Goal: Task Accomplishment & Management: Manage account settings

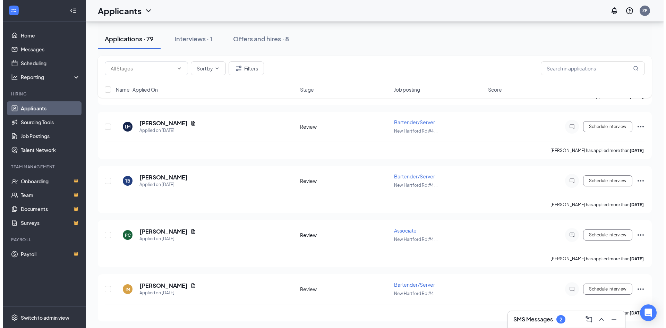
scroll to position [1144, 0]
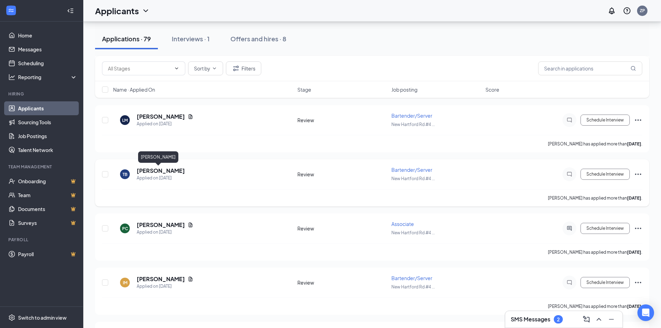
click at [156, 173] on h5 "[PERSON_NAME]" at bounding box center [161, 171] width 48 height 8
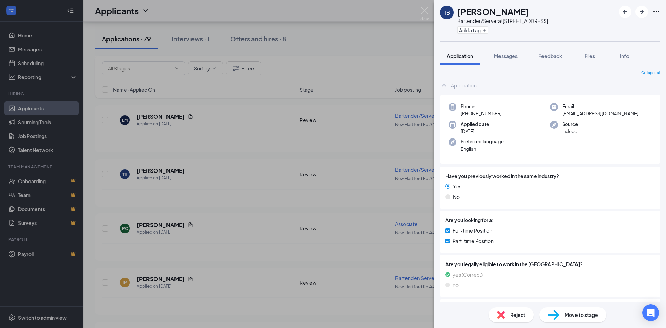
click at [354, 152] on div "TB [PERSON_NAME] Bartender/Server at [GEOGRAPHIC_DATA] #451 Add a tag Applicati…" at bounding box center [333, 164] width 666 height 328
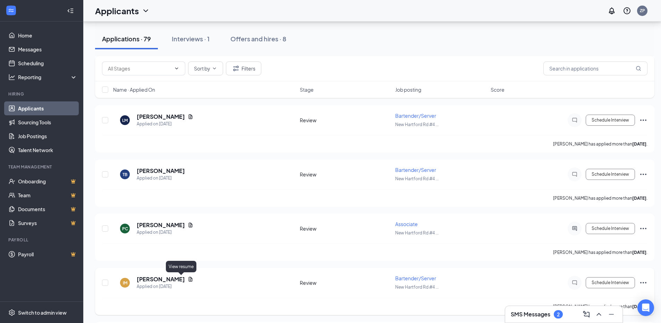
click at [189, 277] on icon "Document" at bounding box center [191, 278] width 4 height 5
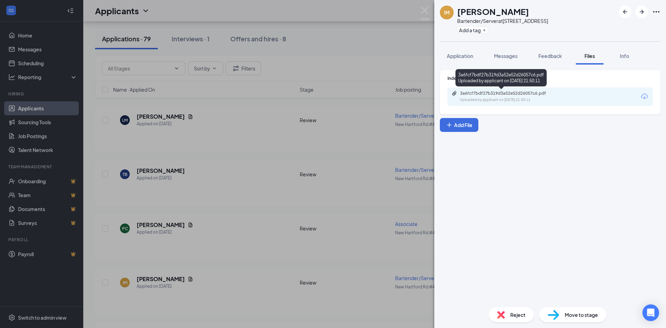
click at [554, 95] on div "3a6fcf7bdf27b319d3a52e52d26057c6.pdf" at bounding box center [508, 94] width 97 height 6
click at [375, 211] on div "IM [PERSON_NAME] Bartender/Server at [STREET_ADDRESS] Add a tag Application Mes…" at bounding box center [333, 164] width 666 height 328
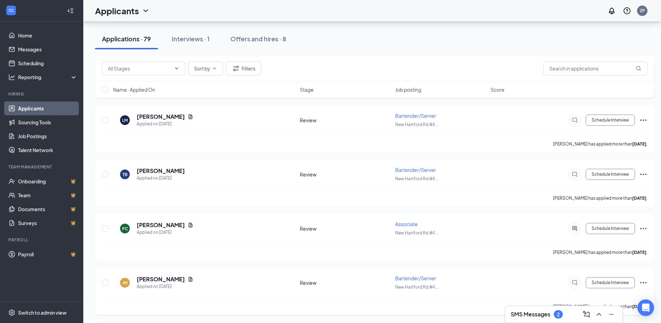
click at [209, 279] on div "IM [PERSON_NAME] Applied on [DATE]" at bounding box center [204, 282] width 182 height 15
click at [167, 277] on h5 "[PERSON_NAME]" at bounding box center [161, 279] width 48 height 8
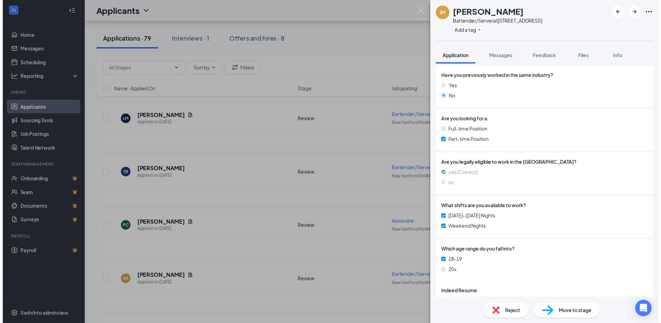
scroll to position [117, 0]
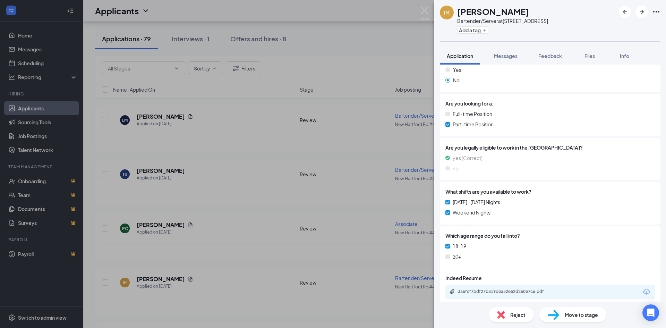
click at [304, 201] on div "IM [PERSON_NAME] Bartender/Server at [STREET_ADDRESS] Add a tag Application Mes…" at bounding box center [333, 164] width 666 height 328
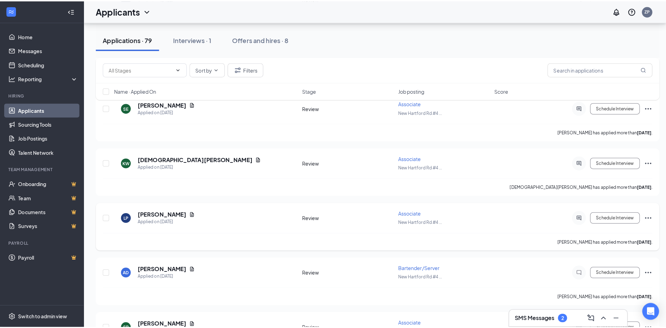
scroll to position [1595, 0]
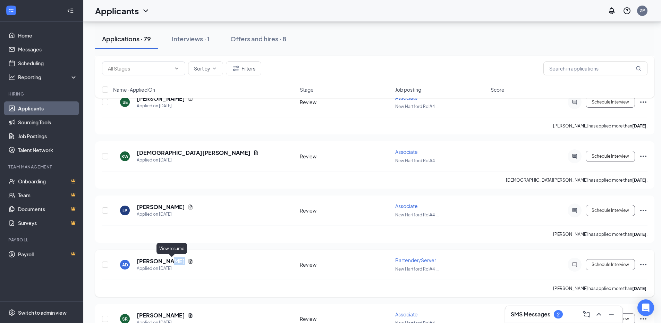
click at [188, 260] on icon "Document" at bounding box center [191, 261] width 6 height 6
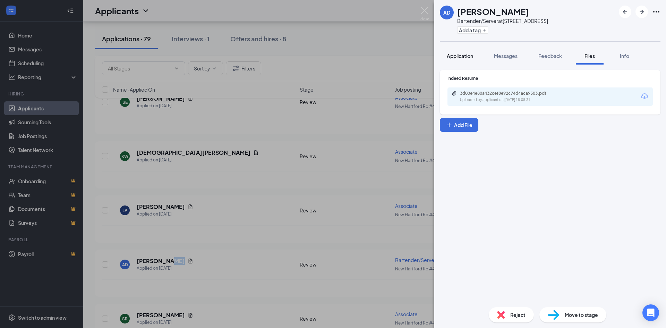
click at [472, 55] on span "Application" at bounding box center [460, 56] width 26 height 6
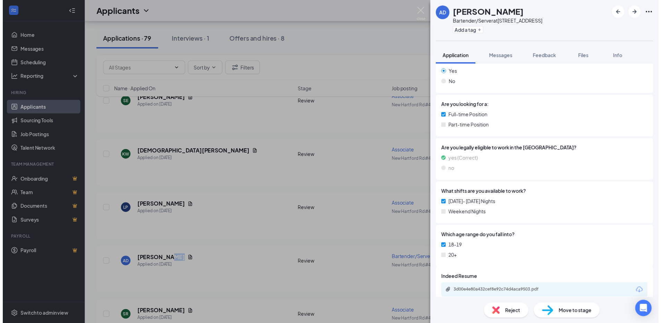
scroll to position [122, 0]
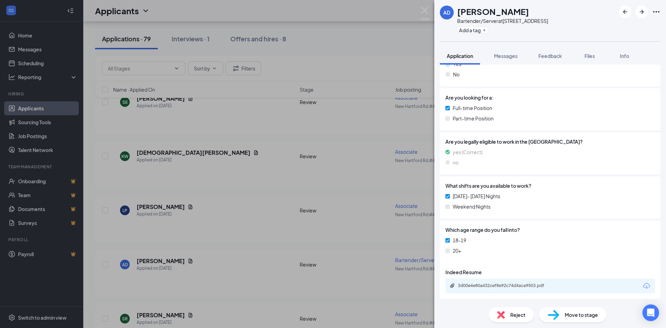
click at [280, 239] on div "AD [PERSON_NAME] Bartender/Server at [STREET_ADDRESS] Add a tag Application Mes…" at bounding box center [333, 164] width 666 height 328
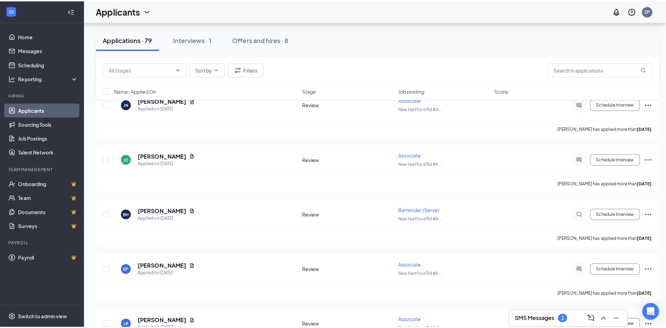
scroll to position [2046, 0]
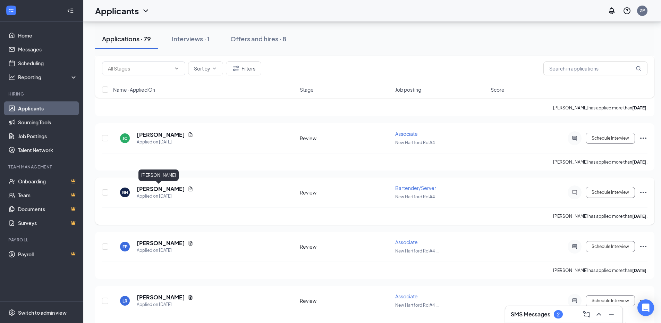
click at [165, 187] on h5 "[PERSON_NAME]" at bounding box center [161, 189] width 48 height 8
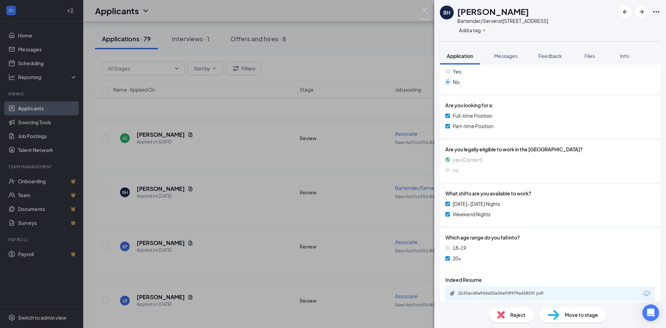
scroll to position [122, 0]
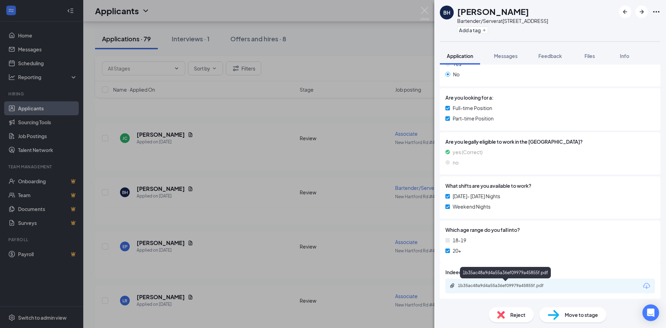
click at [534, 286] on div "1b35ac48a9d4a55a36ef09979a45855f.pdf" at bounding box center [506, 286] width 97 height 6
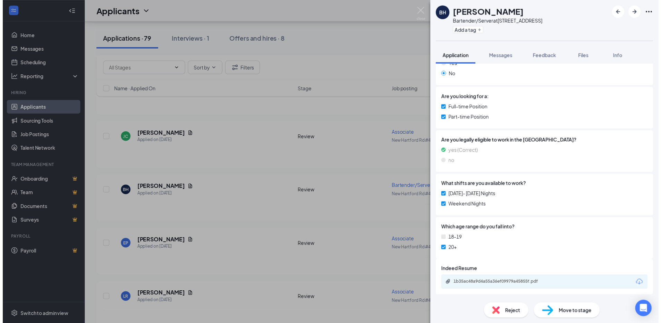
scroll to position [120, 0]
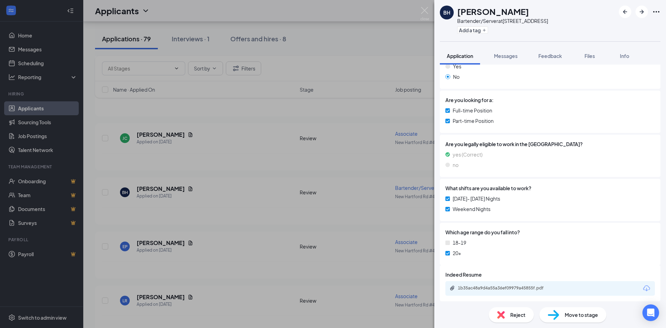
click at [152, 150] on div "BH [PERSON_NAME] Bartender/Server at [GEOGRAPHIC_DATA] #451 Add a tag Applicati…" at bounding box center [333, 164] width 666 height 328
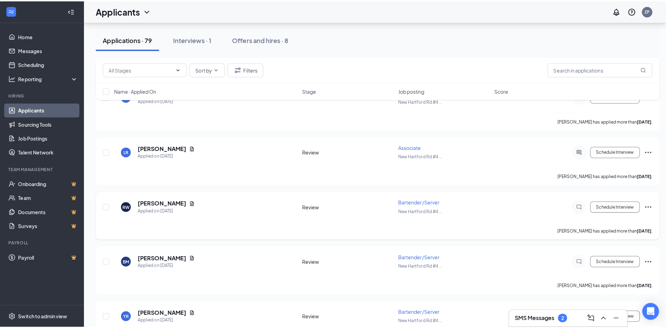
scroll to position [2220, 0]
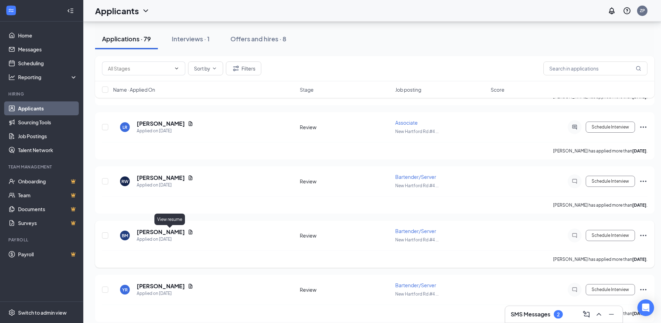
click at [189, 232] on icon "Document" at bounding box center [191, 231] width 4 height 5
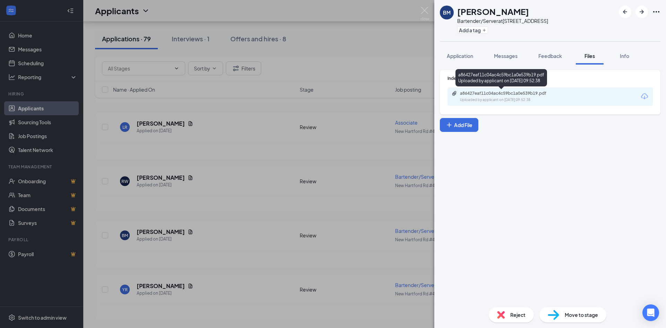
click at [549, 97] on div "Uploaded by applicant on [DATE] 09:52:38" at bounding box center [512, 100] width 104 height 6
